Goal: Communication & Community: Answer question/provide support

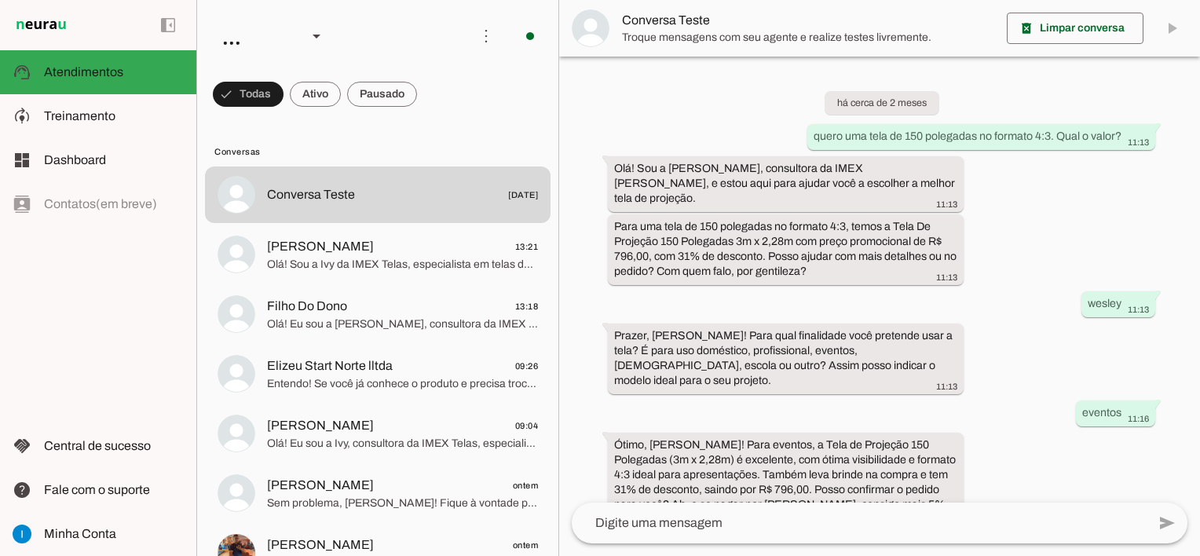
scroll to position [1149, 0]
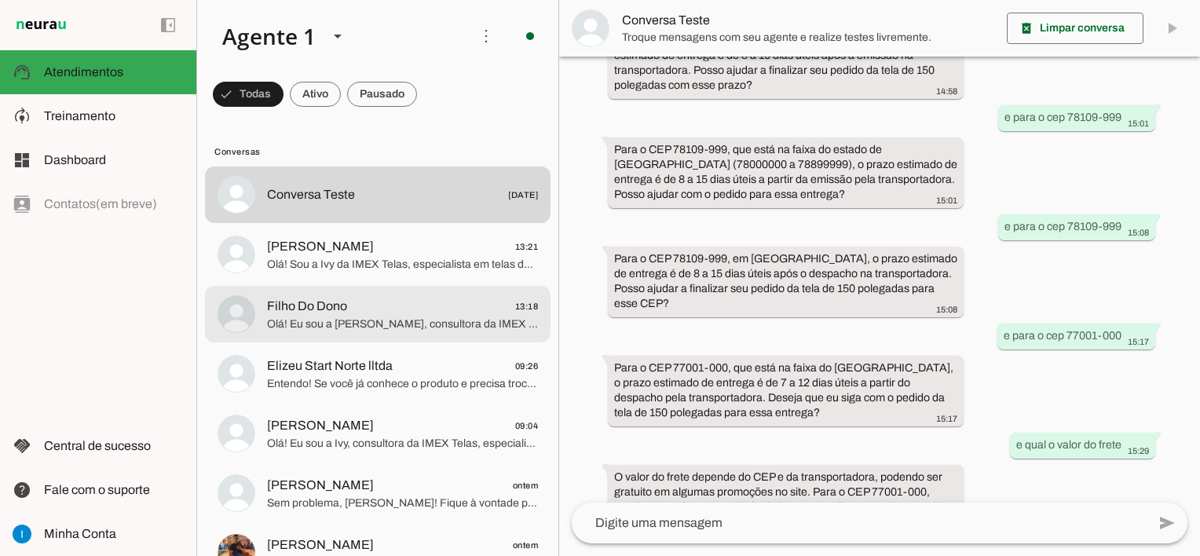
click at [466, 320] on span "Olá! Eu sou a [PERSON_NAME], consultora da IMEX [PERSON_NAME], e estou aqui par…" at bounding box center [402, 325] width 271 height 16
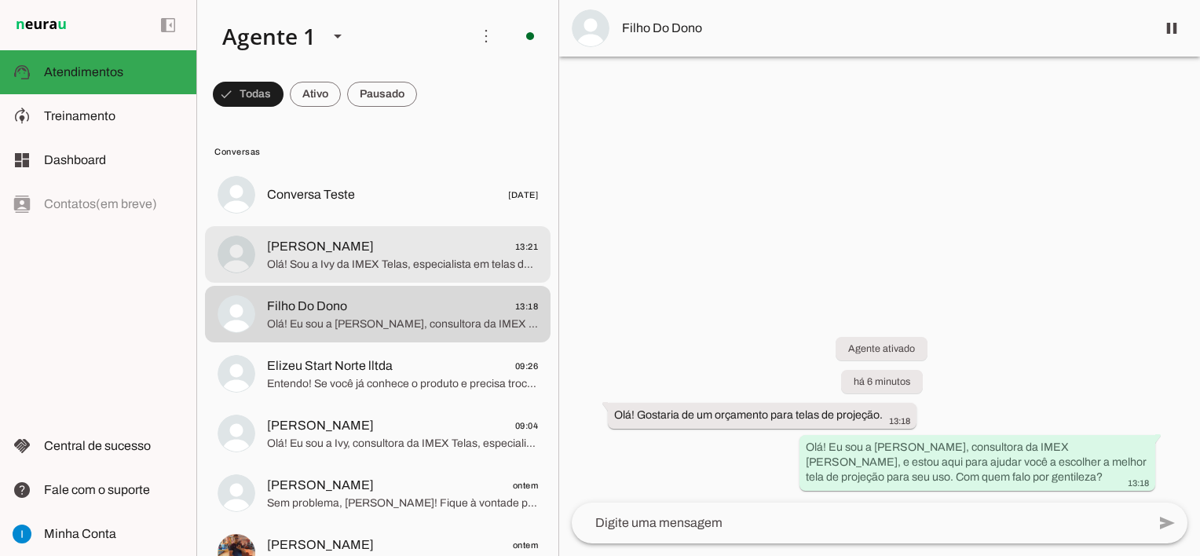
click at [441, 254] on span "[PERSON_NAME] 13:21" at bounding box center [402, 247] width 271 height 20
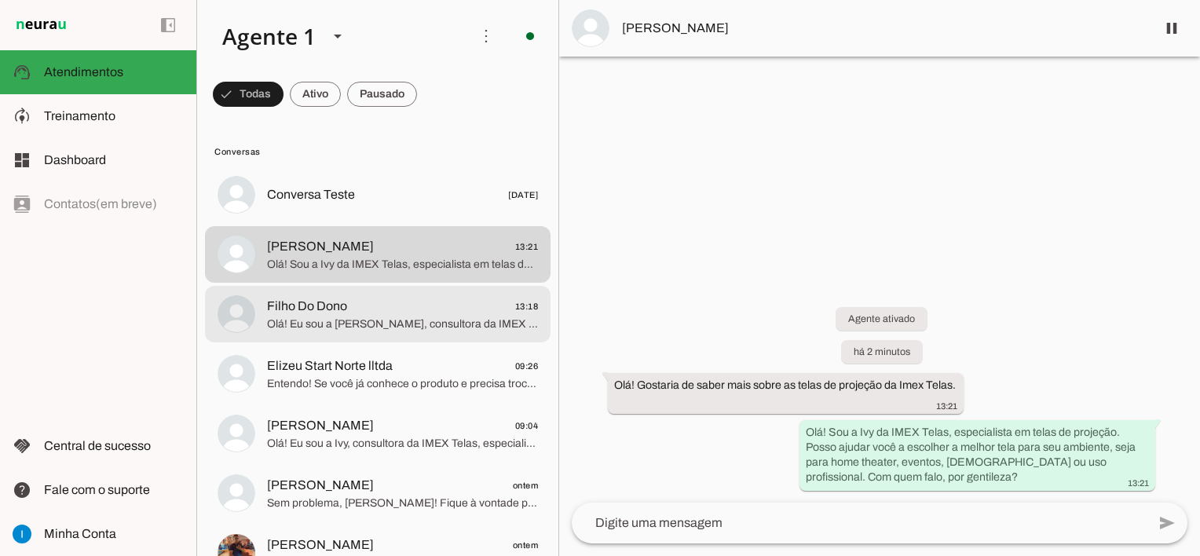
click at [383, 311] on span "Filho Do Dono 13:18" at bounding box center [402, 307] width 271 height 20
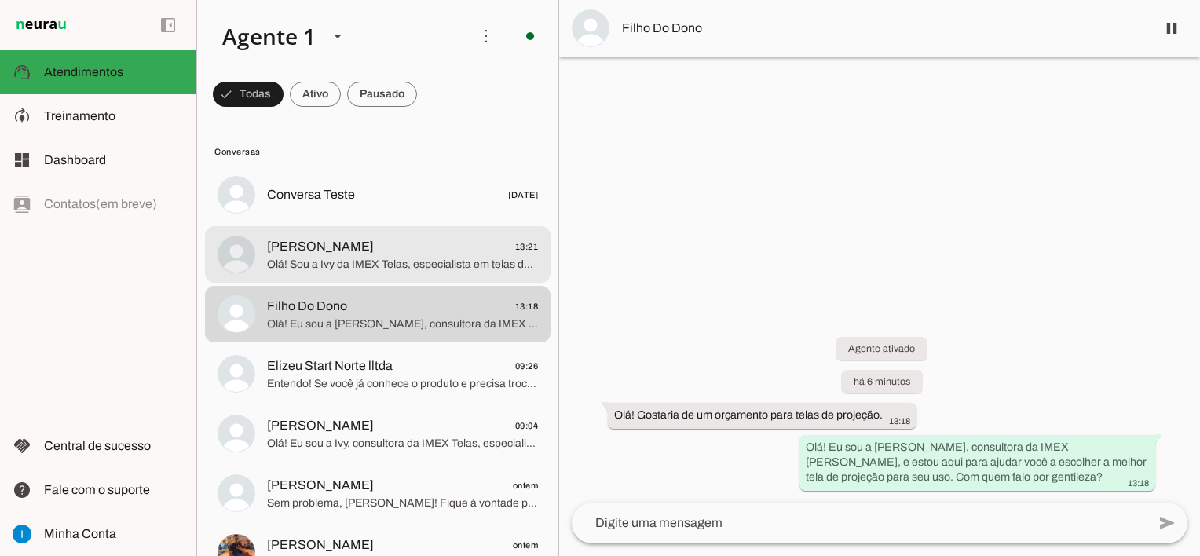
click at [386, 264] on span "Olá! Sou a Ivy da IMEX Telas, especialista em telas de projeção. Posso ajudar v…" at bounding box center [402, 265] width 271 height 16
